Goal: Task Accomplishment & Management: Complete application form

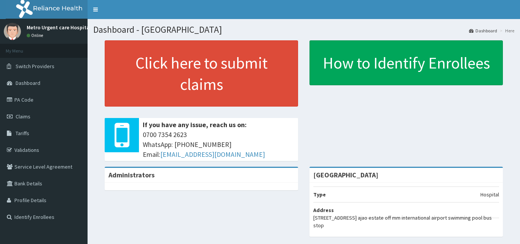
click at [31, 114] on link "Claims" at bounding box center [44, 116] width 88 height 17
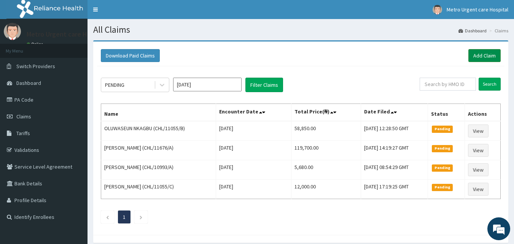
click at [474, 56] on link "Add Claim" at bounding box center [485, 55] width 32 height 13
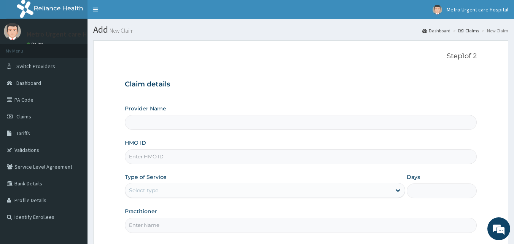
type input "[GEOGRAPHIC_DATA]"
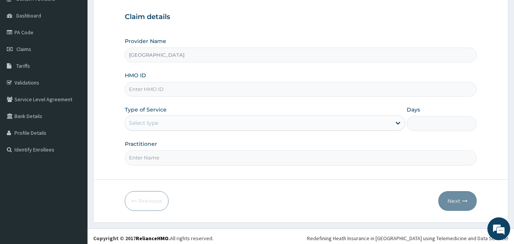
scroll to position [71, 0]
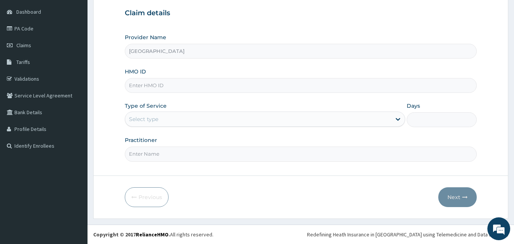
click at [152, 88] on input "HMO ID" at bounding box center [301, 85] width 353 height 15
type input "CHL/11845/A"
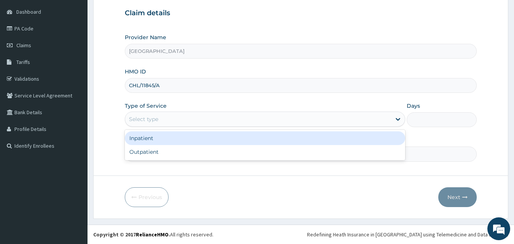
click at [153, 116] on div "Select type" at bounding box center [143, 119] width 29 height 8
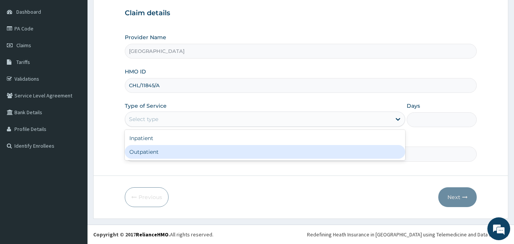
click at [146, 153] on div "Outpatient" at bounding box center [265, 152] width 281 height 14
type input "1"
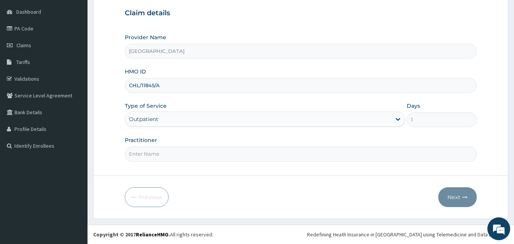
click at [146, 156] on input "Practitioner" at bounding box center [301, 154] width 353 height 15
type input "[PERSON_NAME]"
click at [459, 198] on button "Next" at bounding box center [458, 197] width 38 height 20
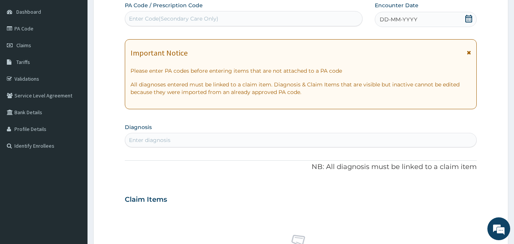
click at [468, 54] on icon at bounding box center [469, 52] width 4 height 5
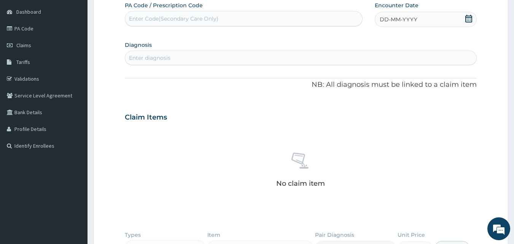
click at [467, 16] on icon at bounding box center [469, 19] width 8 height 8
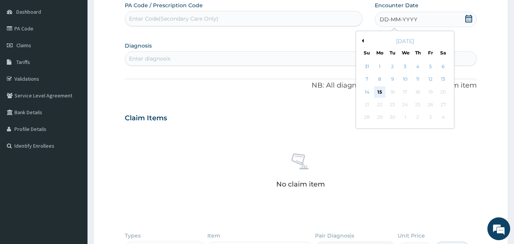
click at [381, 90] on div "15" at bounding box center [379, 91] width 11 height 11
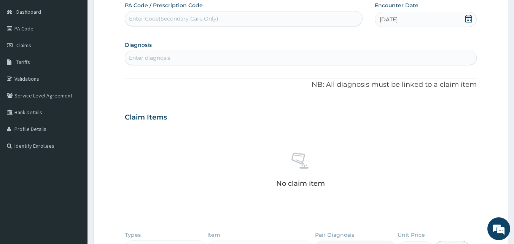
click at [200, 58] on div "Enter diagnosis" at bounding box center [301, 58] width 352 height 12
click at [150, 56] on div "Enter diagnosis" at bounding box center [149, 58] width 41 height 8
click at [131, 54] on div "Enter diagnosis" at bounding box center [149, 58] width 41 height 8
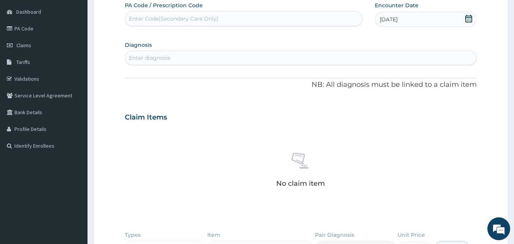
click at [131, 54] on div "Enter diagnosis" at bounding box center [149, 58] width 41 height 8
